Goal: Navigation & Orientation: Find specific page/section

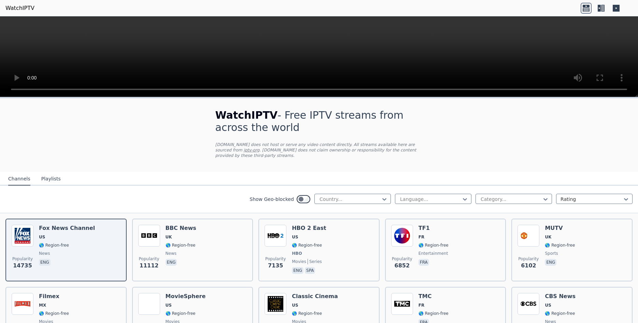
scroll to position [215, 0]
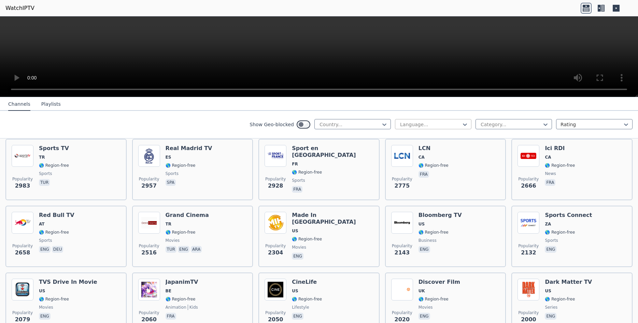
click at [421, 124] on div at bounding box center [430, 124] width 62 height 7
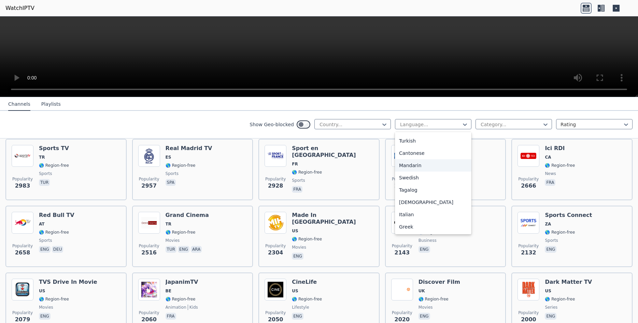
scroll to position [0, 0]
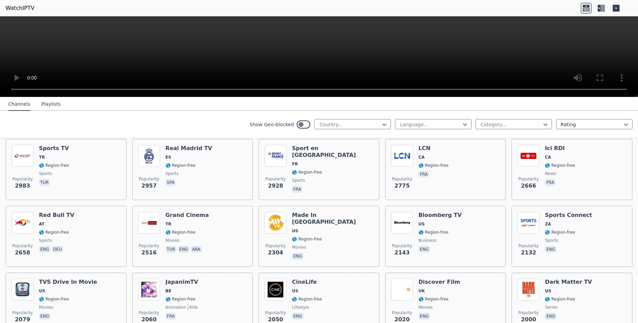
click at [510, 104] on nav "Channels Playlists" at bounding box center [319, 104] width 638 height 14
click at [488, 125] on div at bounding box center [511, 124] width 62 height 7
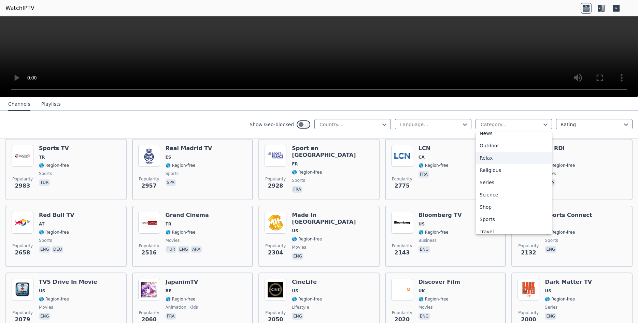
scroll to position [232, 0]
click at [52, 106] on button "Playlists" at bounding box center [50, 104] width 19 height 13
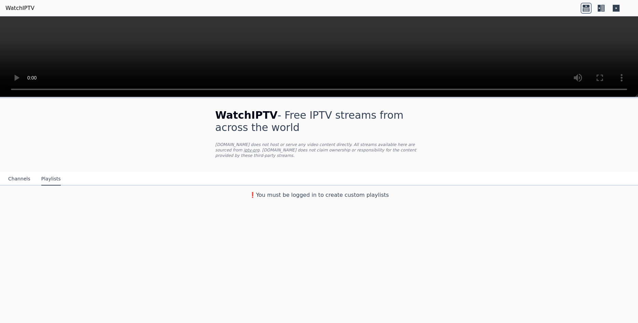
scroll to position [0, 0]
click at [17, 173] on button "Channels" at bounding box center [19, 179] width 22 height 13
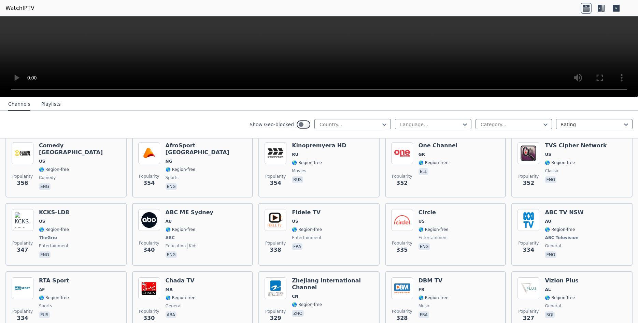
scroll to position [3300, 0]
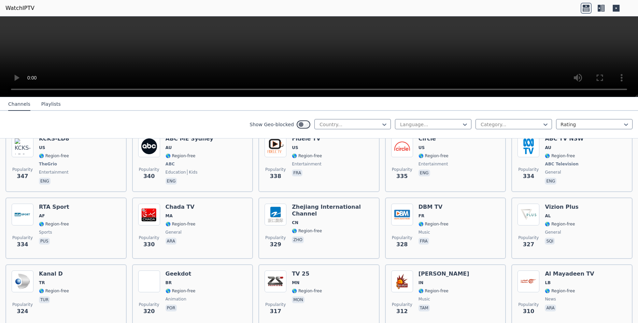
click at [583, 5] on icon at bounding box center [586, 6] width 7 height 3
click at [597, 7] on icon at bounding box center [601, 8] width 11 height 11
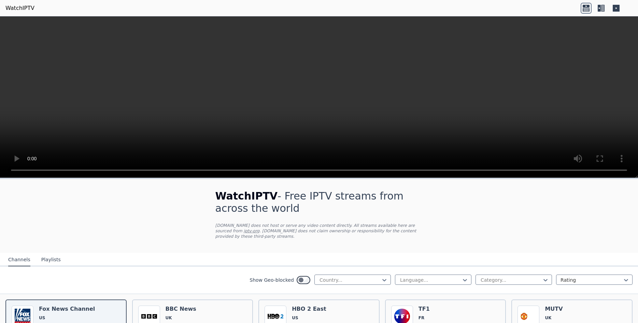
click at [54, 254] on button "Playlists" at bounding box center [50, 260] width 19 height 13
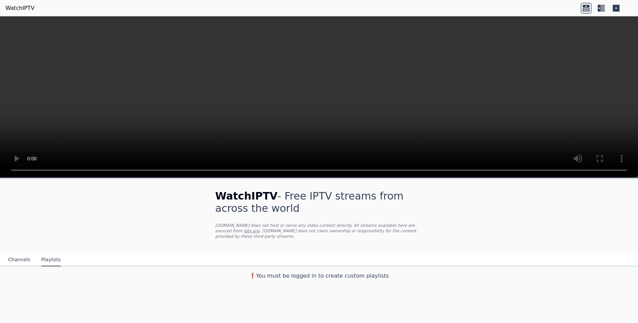
click at [54, 254] on button "Playlists" at bounding box center [50, 260] width 19 height 13
